Goal: Communication & Community: Ask a question

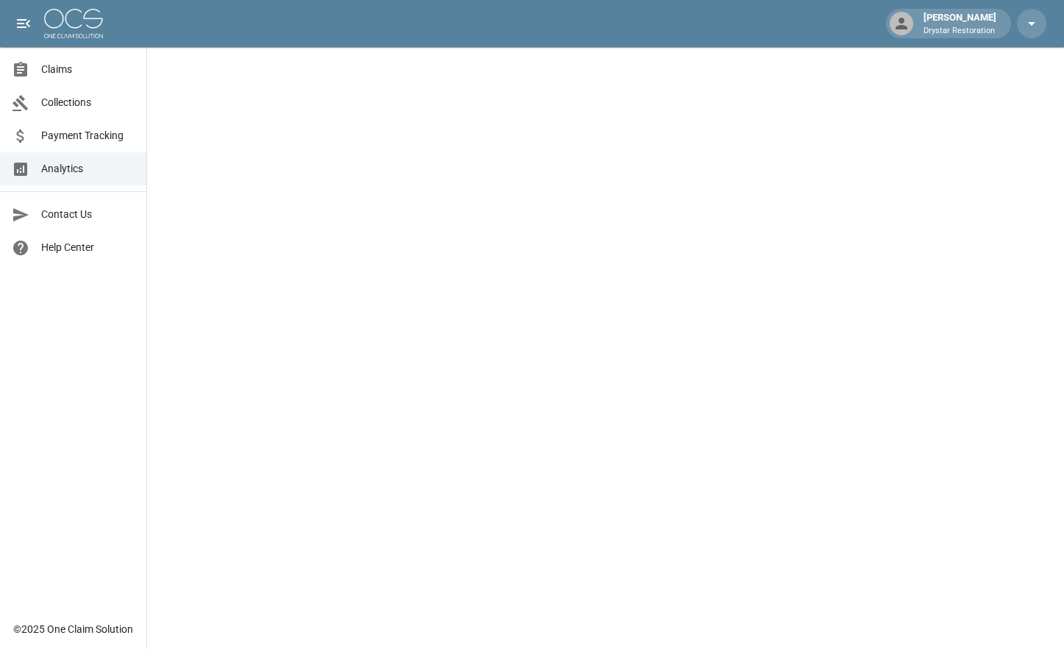
click at [112, 76] on span "Claims" at bounding box center [87, 69] width 93 height 15
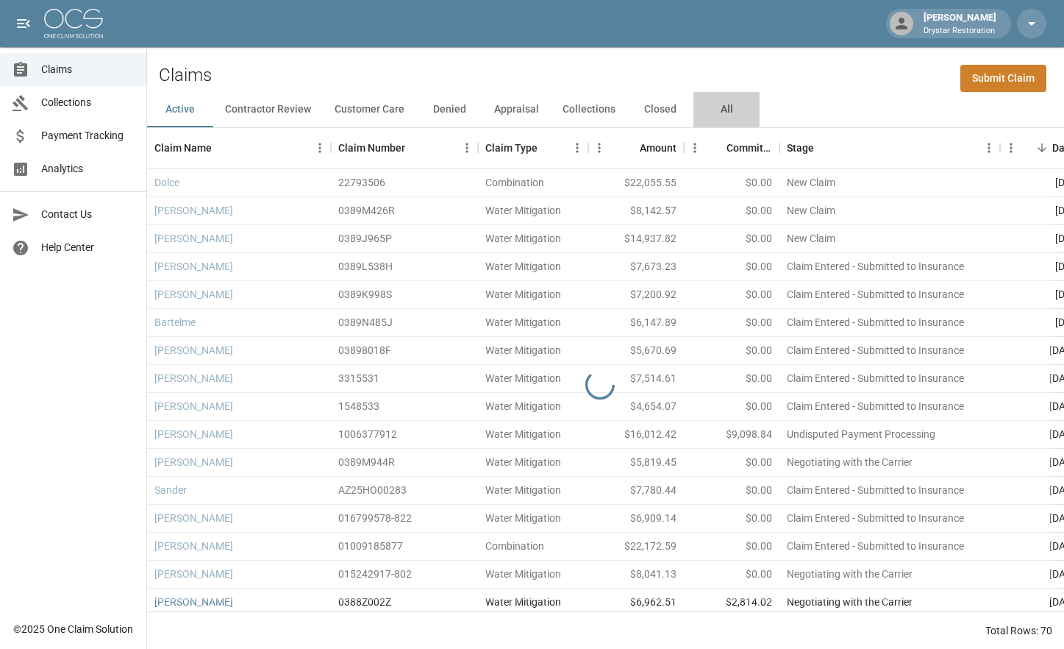
click at [727, 113] on button "All" at bounding box center [726, 109] width 66 height 35
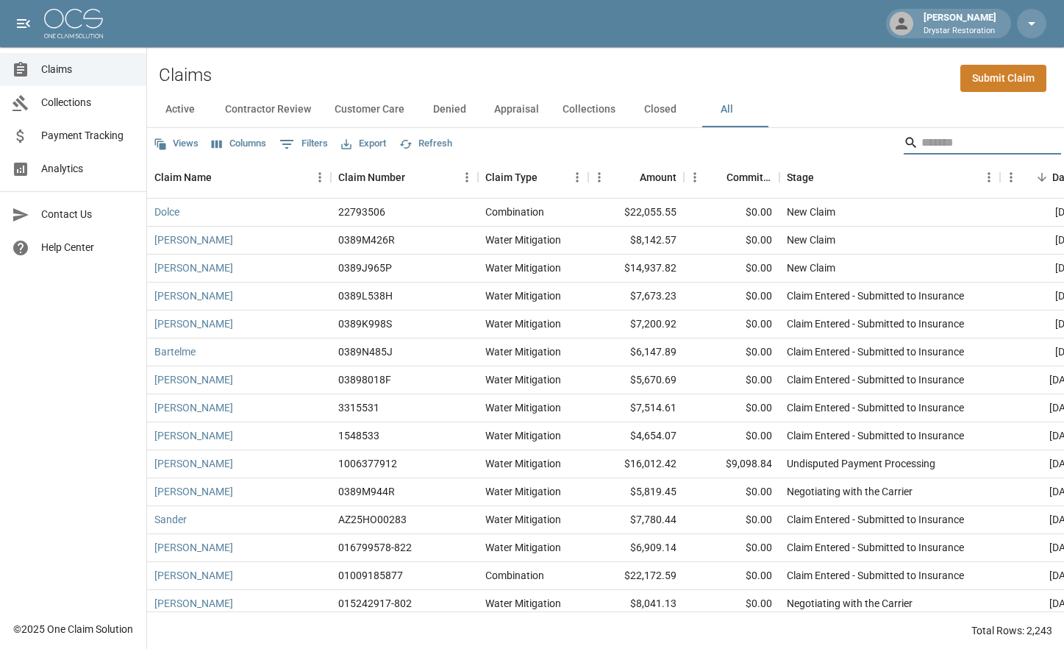
click at [921, 144] on input "Search" at bounding box center [980, 143] width 118 height 24
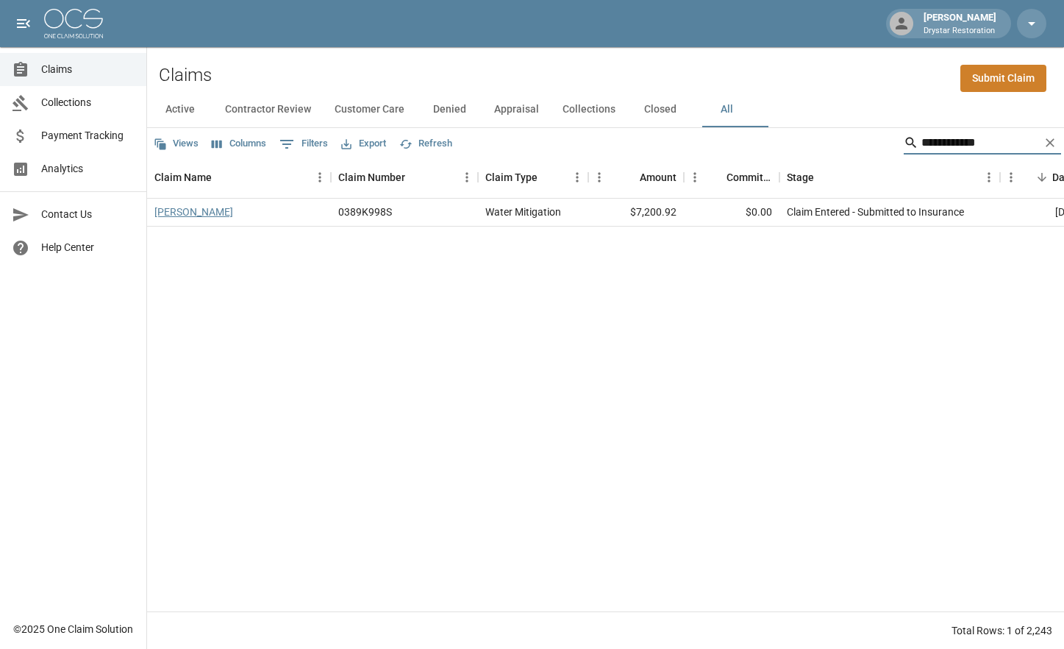
type input "**********"
click at [182, 216] on link "[PERSON_NAME]" at bounding box center [193, 211] width 79 height 15
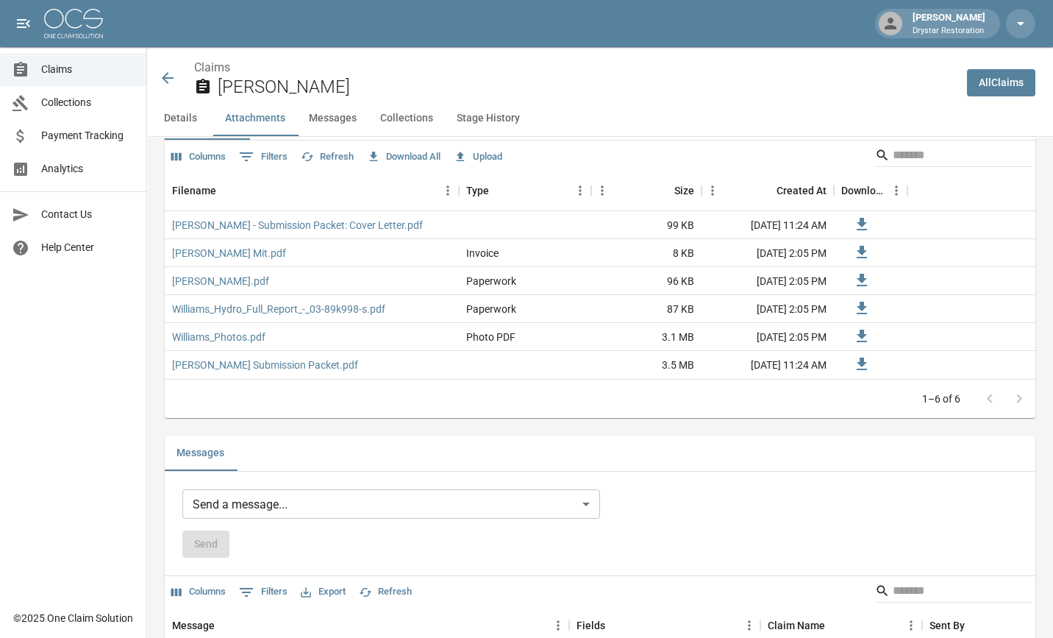
scroll to position [1010, 0]
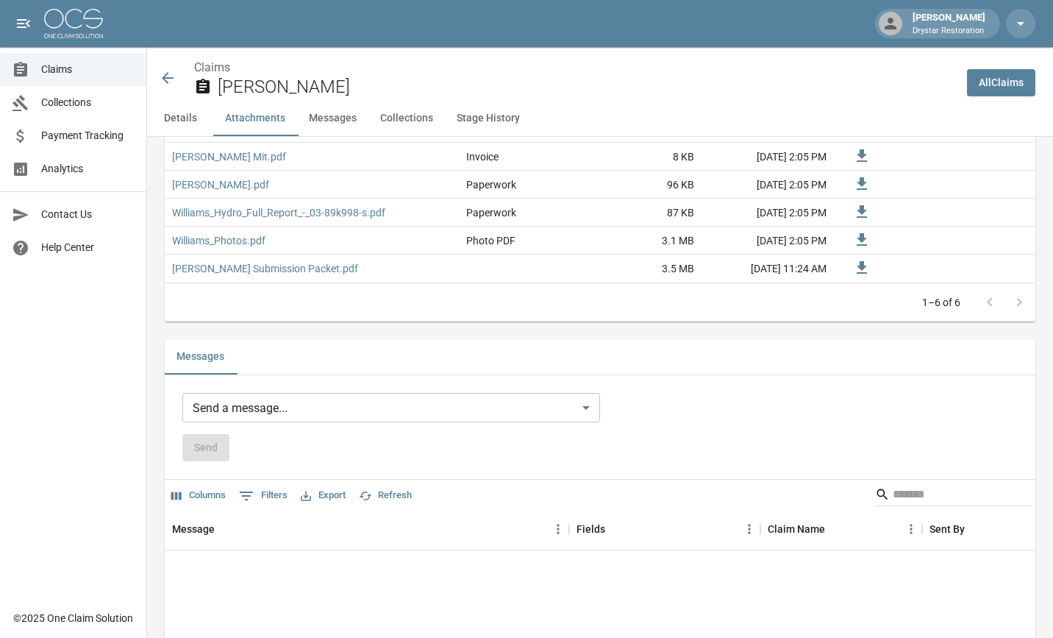
click at [291, 404] on body "[PERSON_NAME] Drystar Restoration Claims Collections Payment Tracking Analytics…" at bounding box center [526, 131] width 1053 height 2283
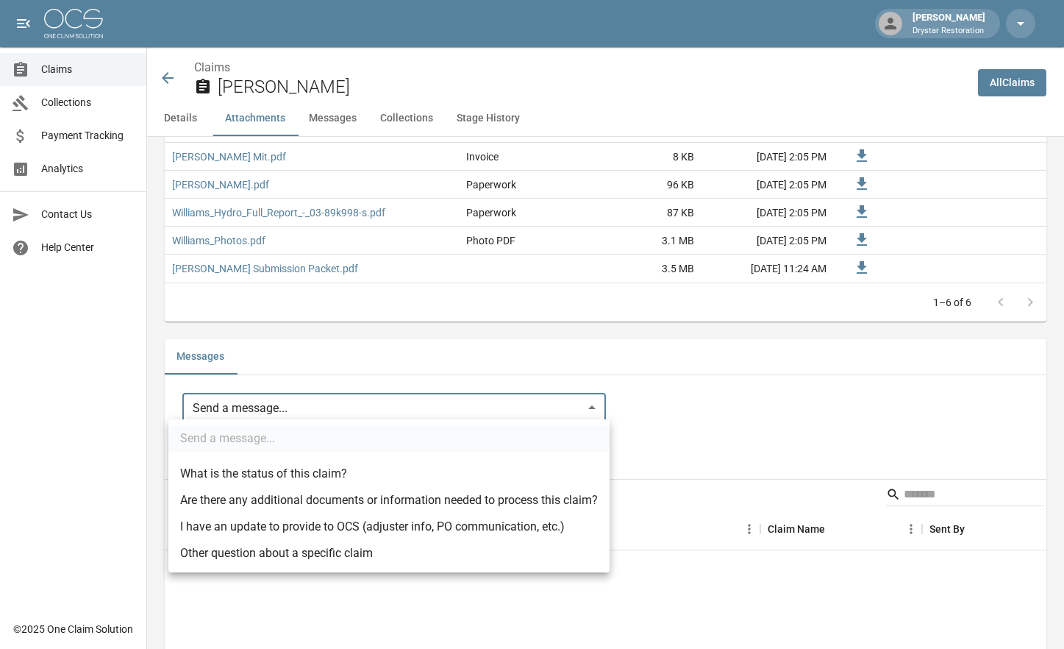
click at [741, 349] on div at bounding box center [532, 324] width 1064 height 649
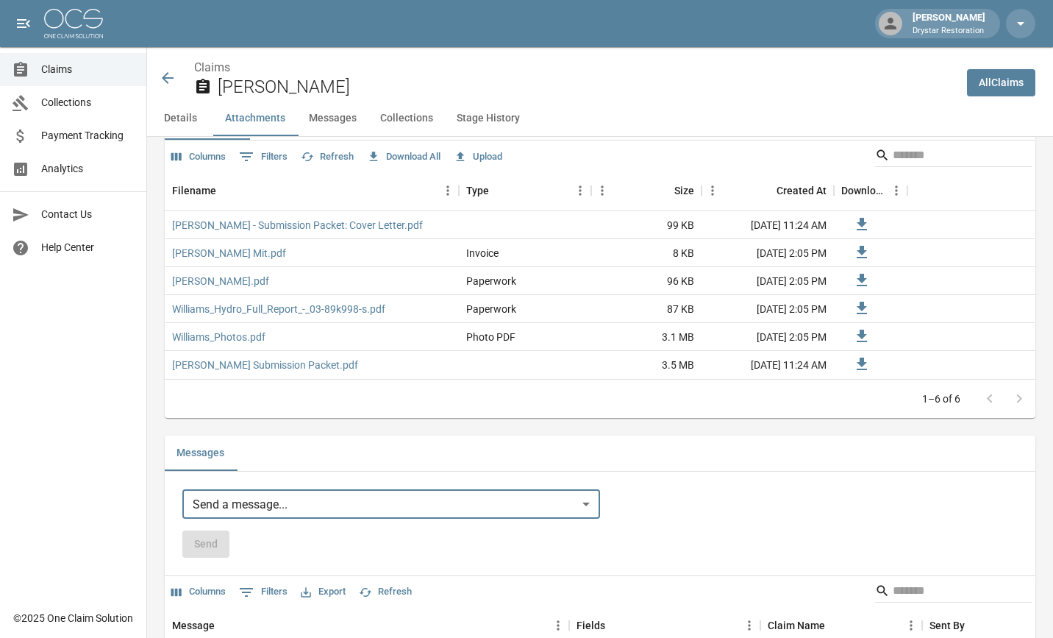
scroll to position [1050, 0]
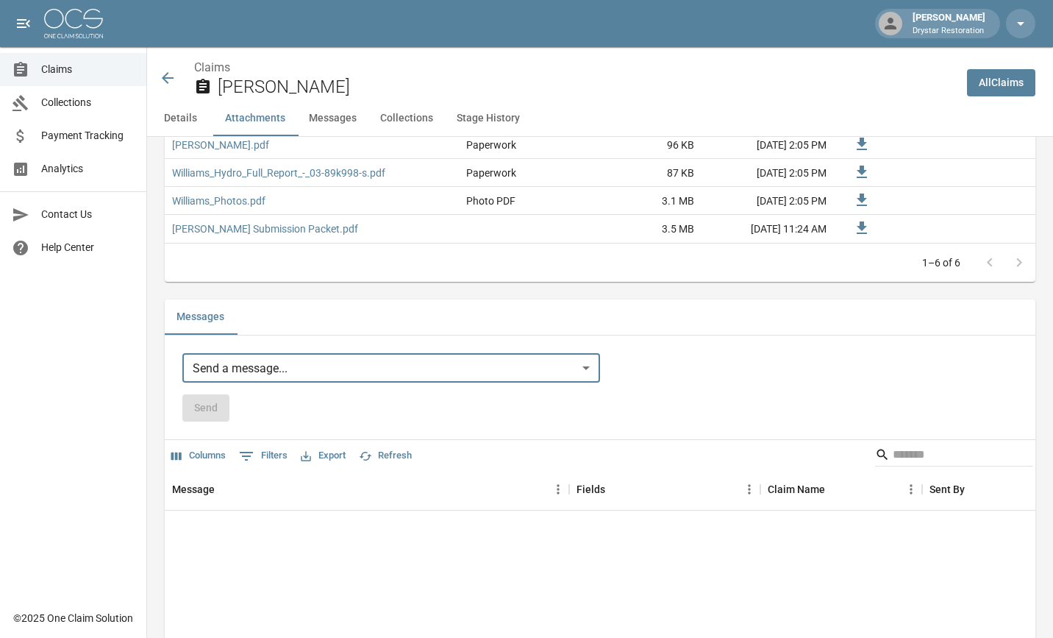
click at [370, 372] on body "[PERSON_NAME] Drystar Restoration Claims Collections Payment Tracking Analytics…" at bounding box center [526, 91] width 1053 height 2283
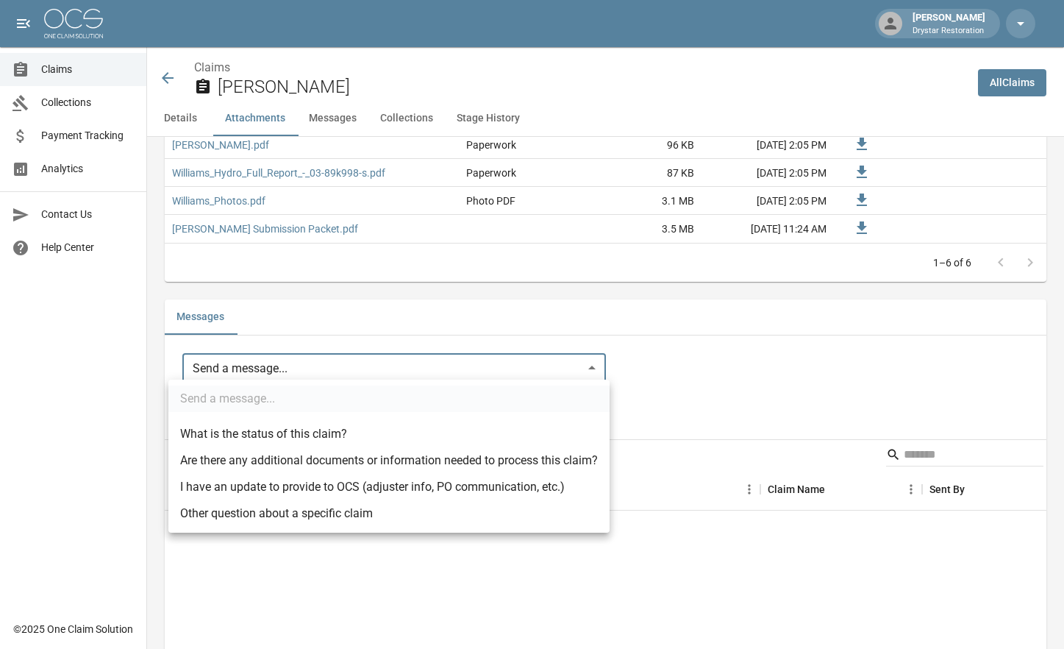
click at [366, 507] on li "Other question about a specific claim" at bounding box center [388, 513] width 441 height 26
type input "**********"
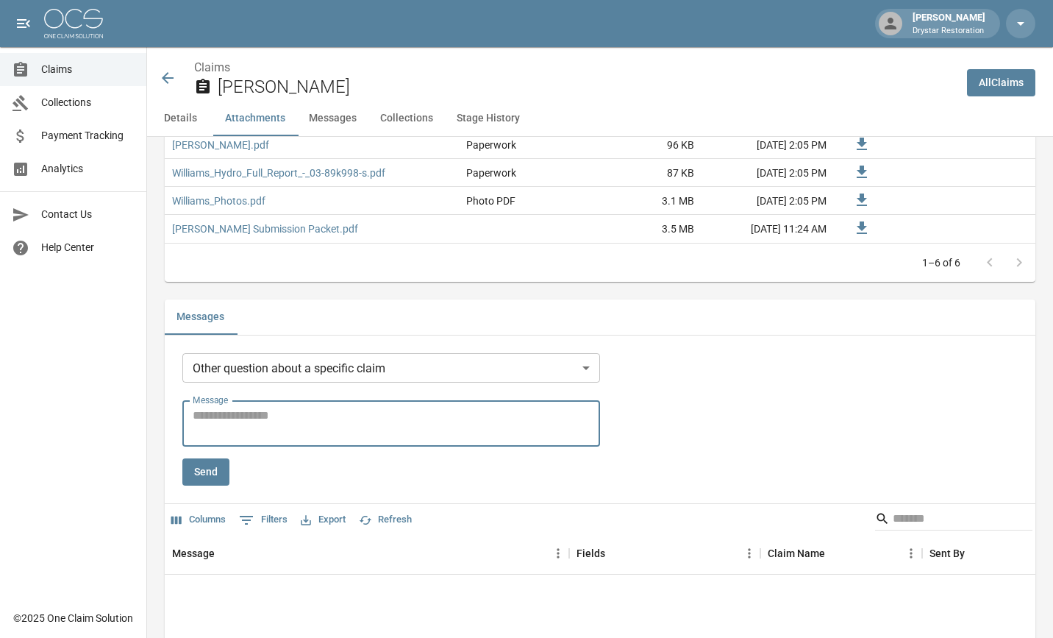
click at [379, 435] on textarea "Message" at bounding box center [391, 424] width 397 height 34
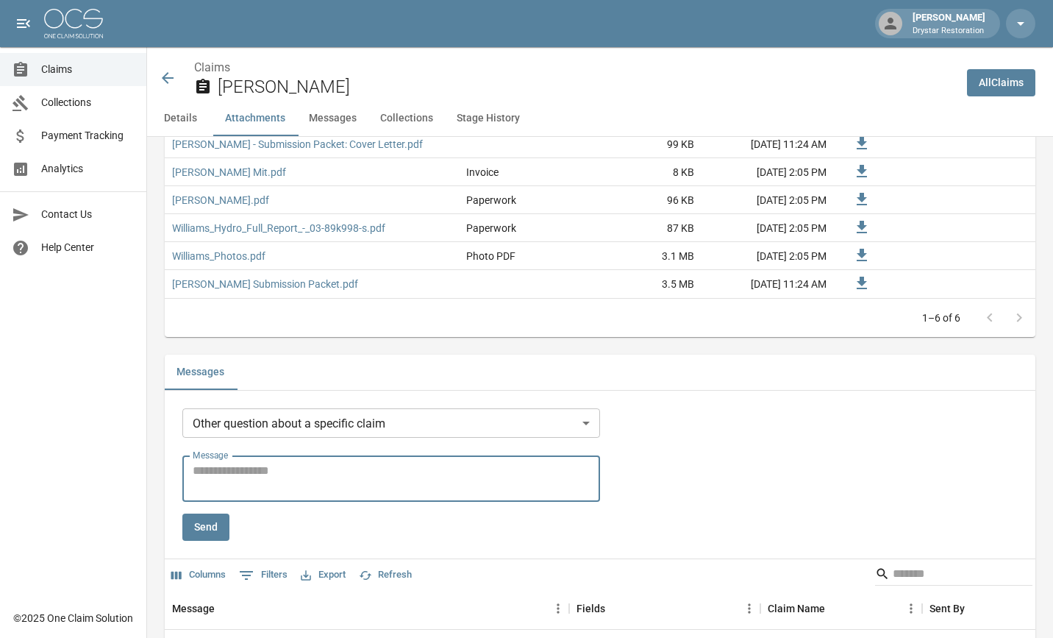
scroll to position [1020, 0]
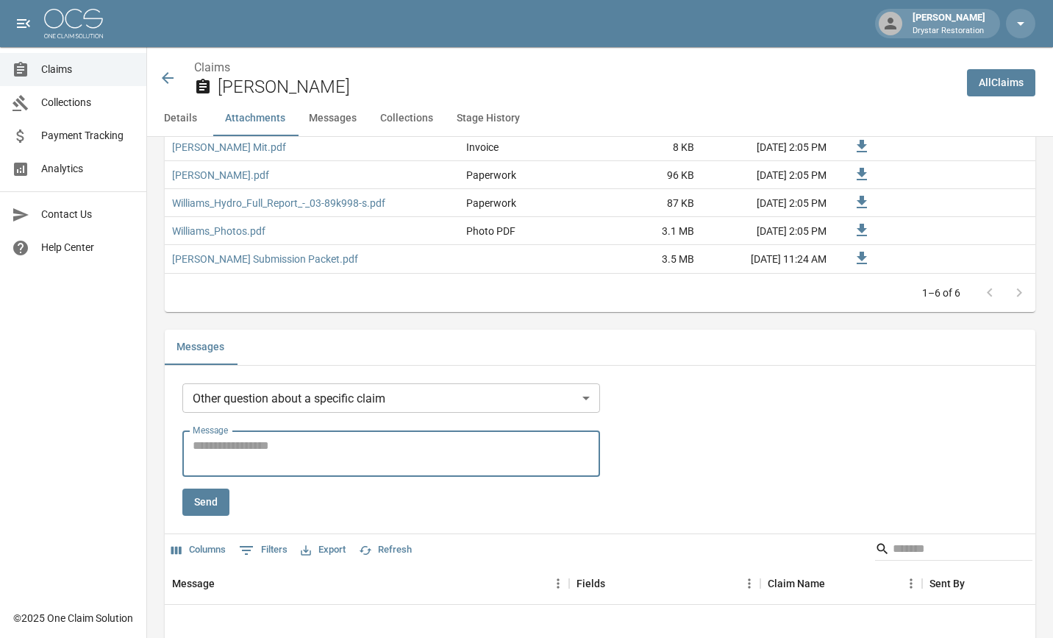
click at [384, 461] on textarea "Message" at bounding box center [391, 454] width 397 height 34
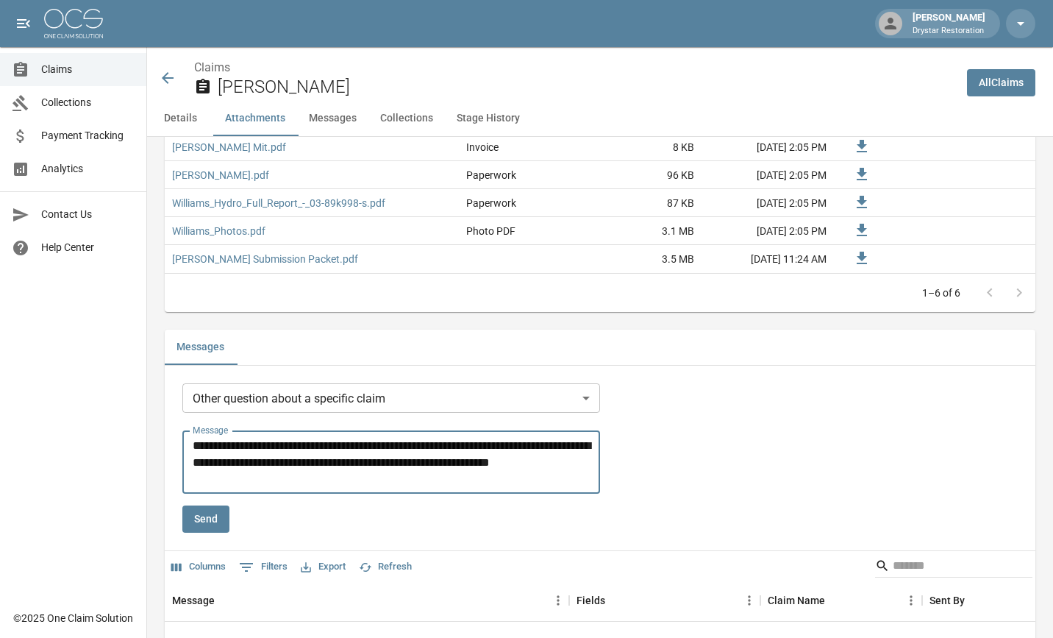
scroll to position [1046, 0]
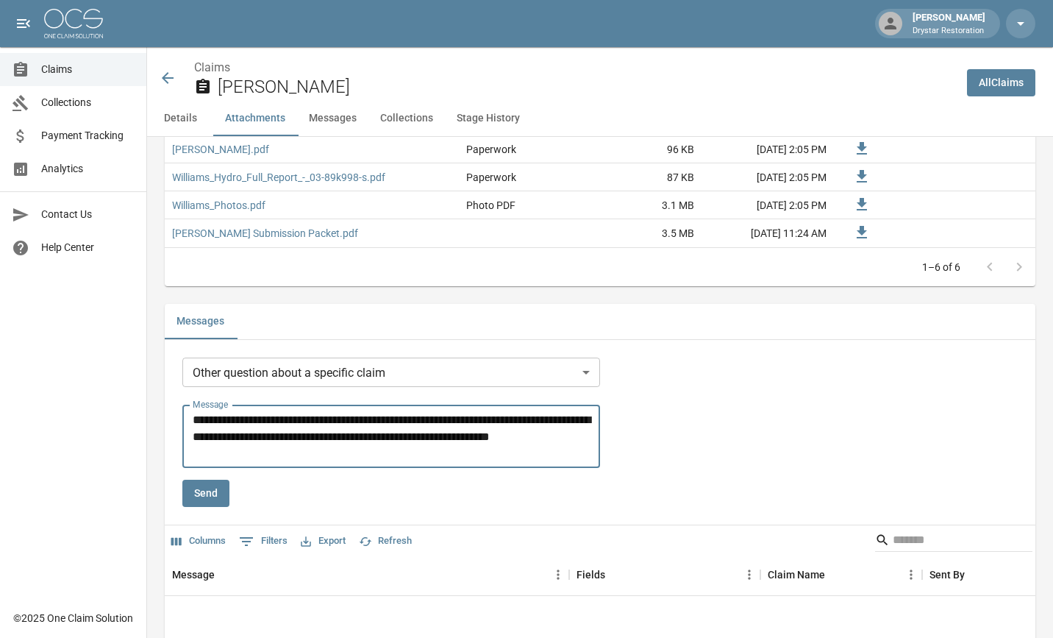
type textarea "**********"
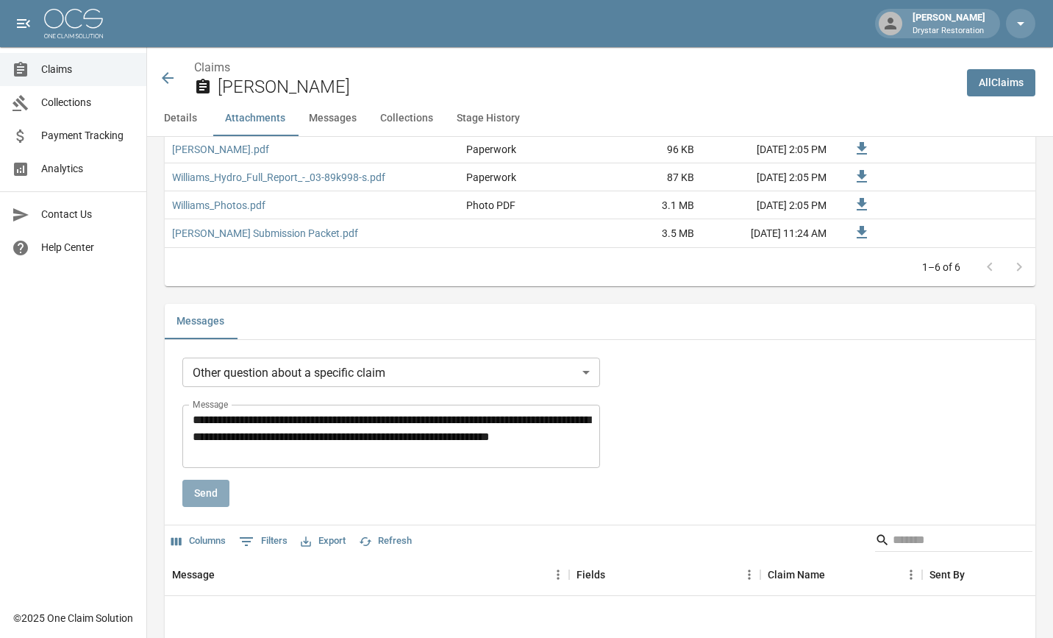
click at [212, 493] on button "Send" at bounding box center [205, 492] width 47 height 27
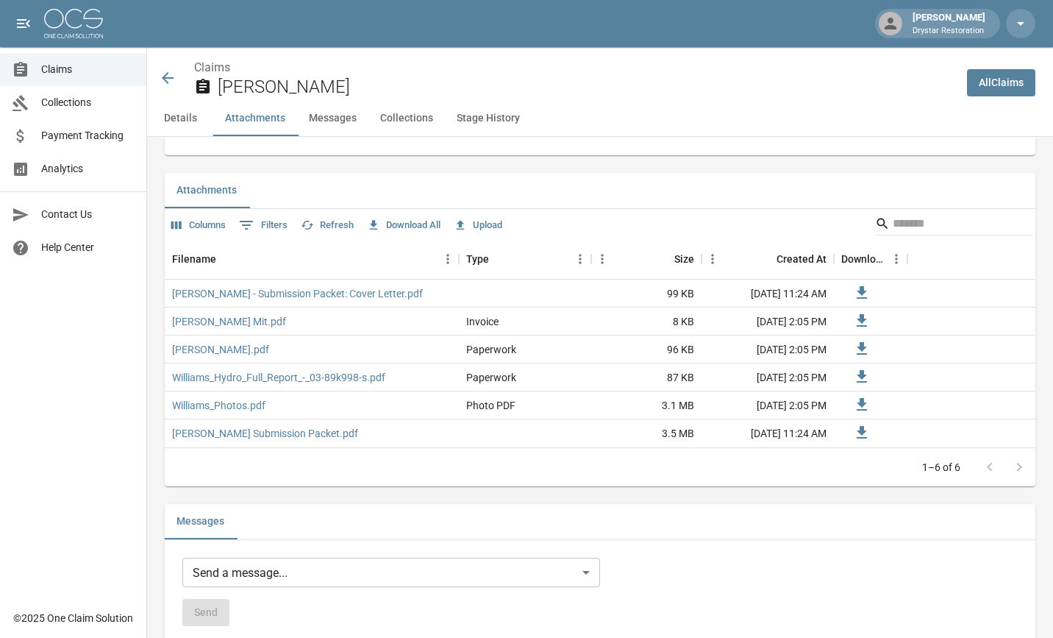
scroll to position [0, 0]
